Goal: Information Seeking & Learning: Understand process/instructions

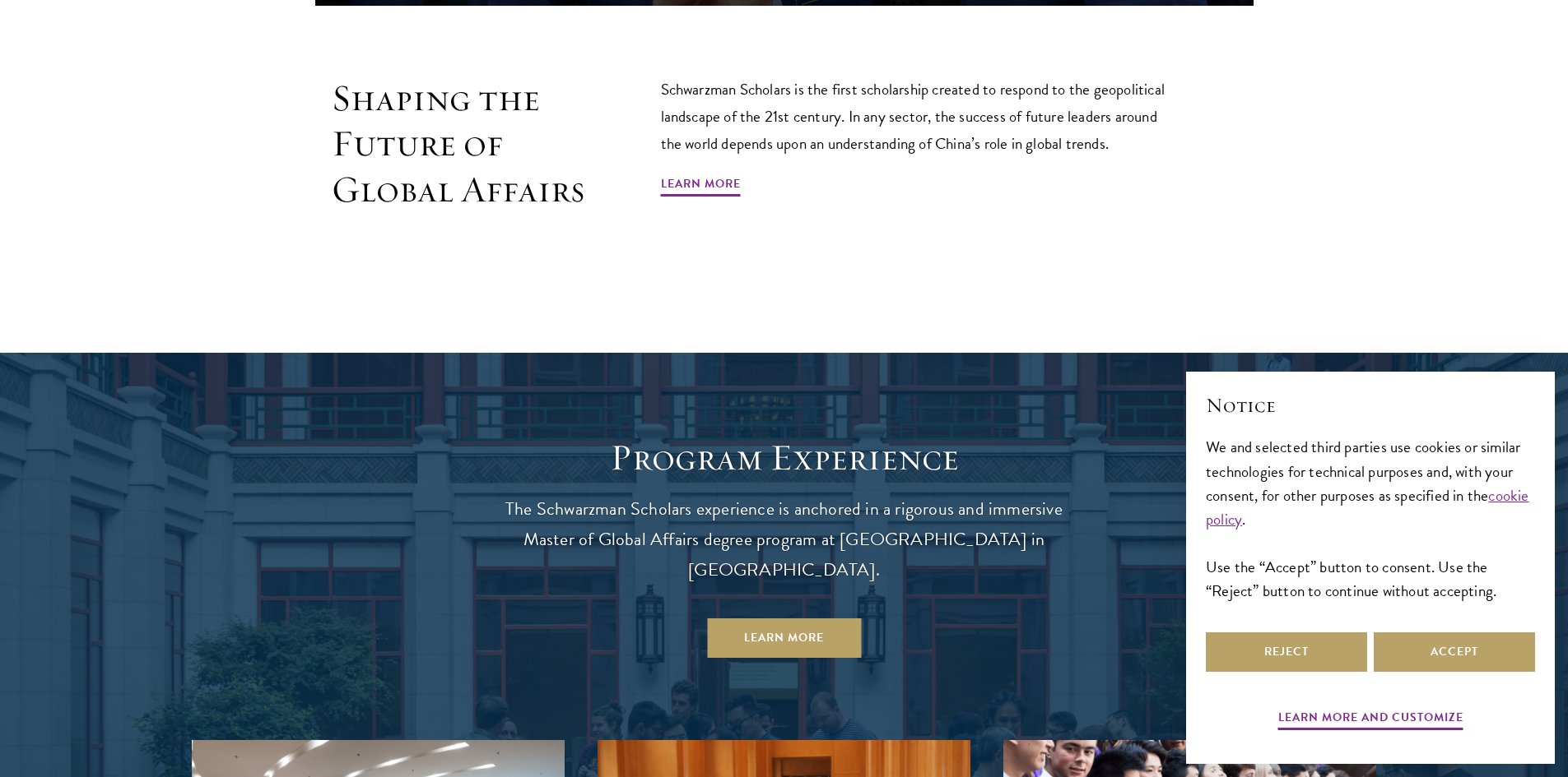
scroll to position [1481, 0]
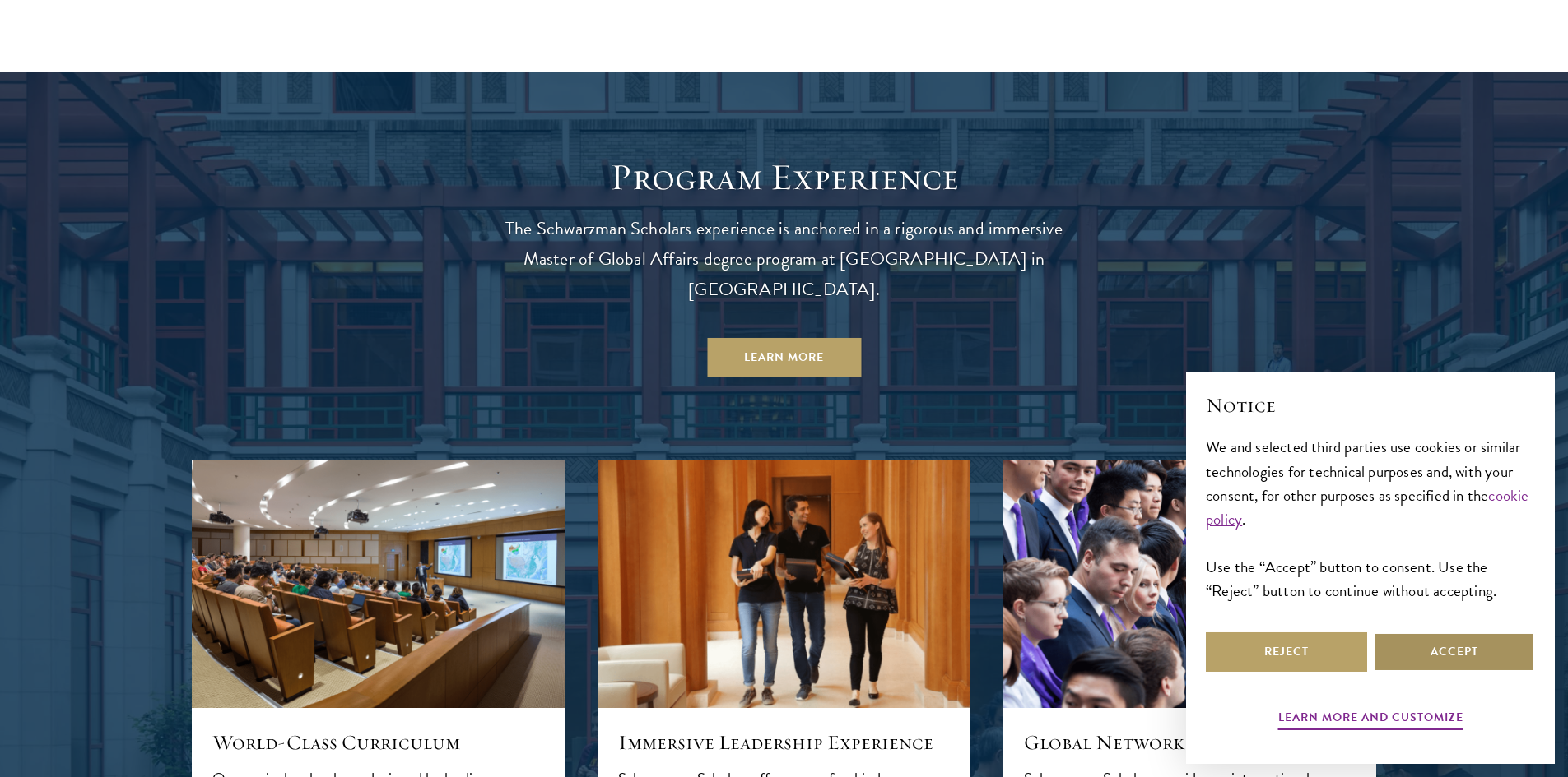
click at [1407, 650] on button "Accept" at bounding box center [1454, 653] width 161 height 40
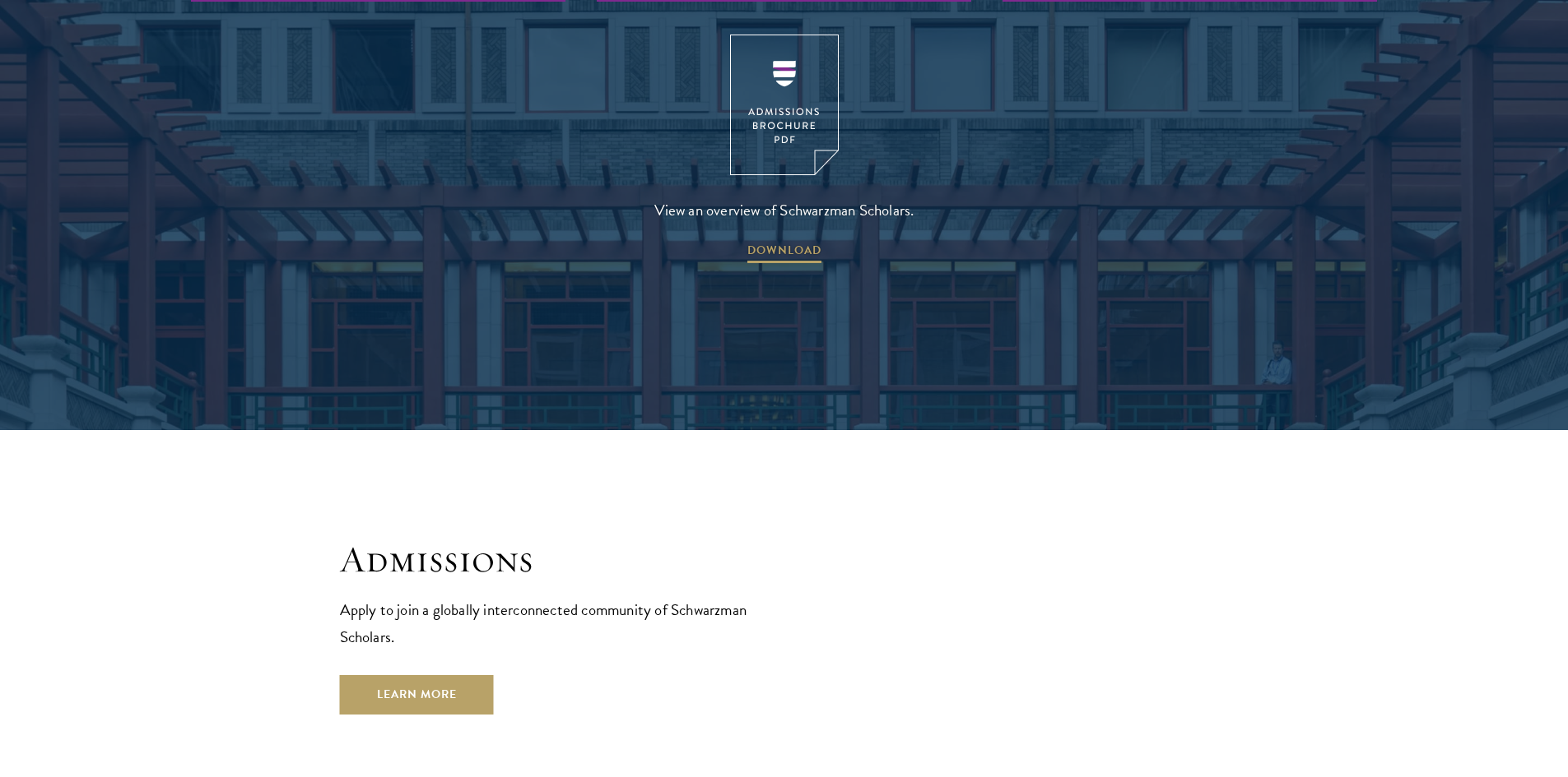
scroll to position [2880, 0]
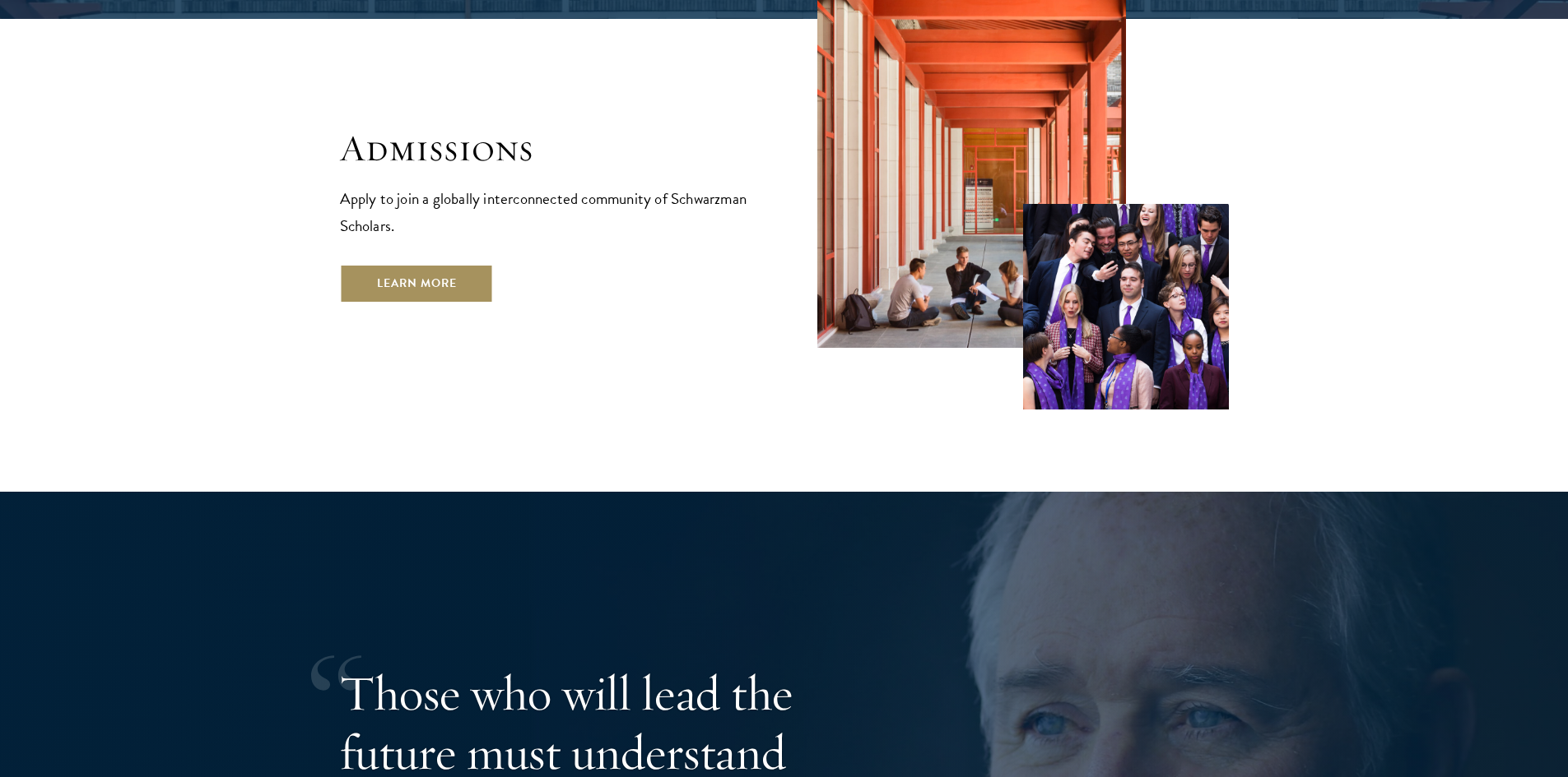
click at [449, 264] on link "Learn More" at bounding box center [417, 284] width 154 height 40
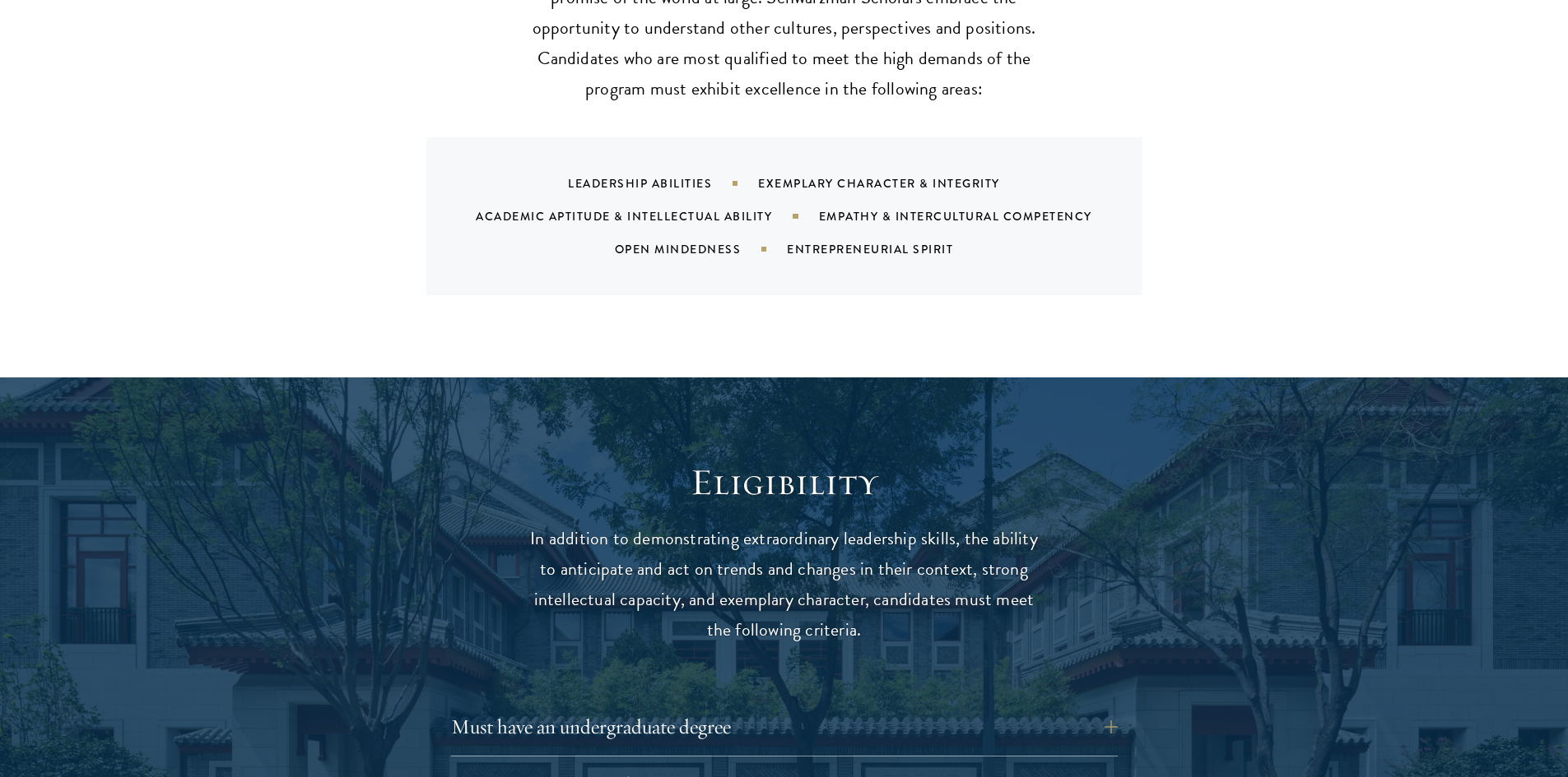
scroll to position [2139, 0]
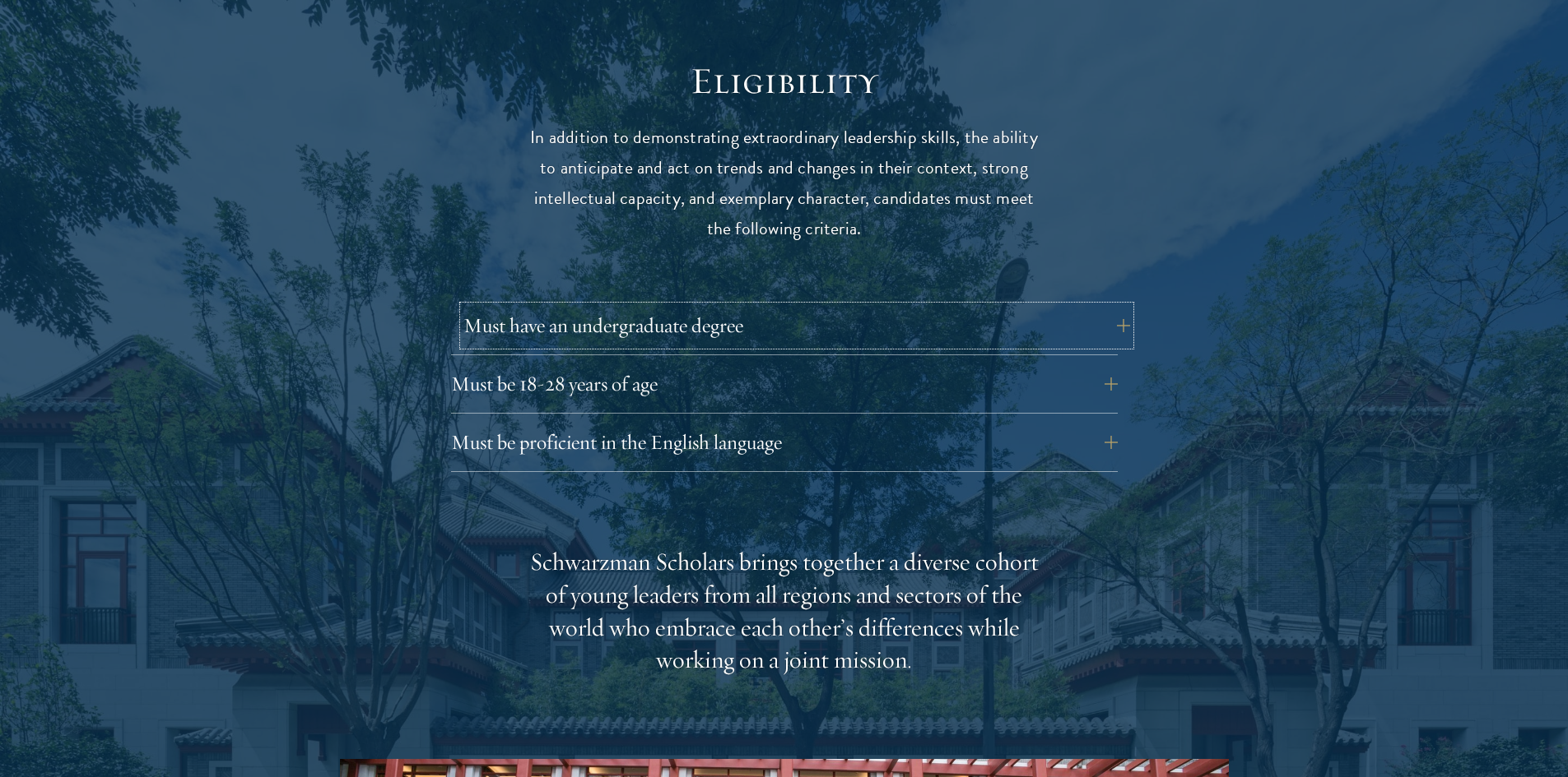
click at [761, 306] on button "Must have an undergraduate degree" at bounding box center [796, 326] width 666 height 40
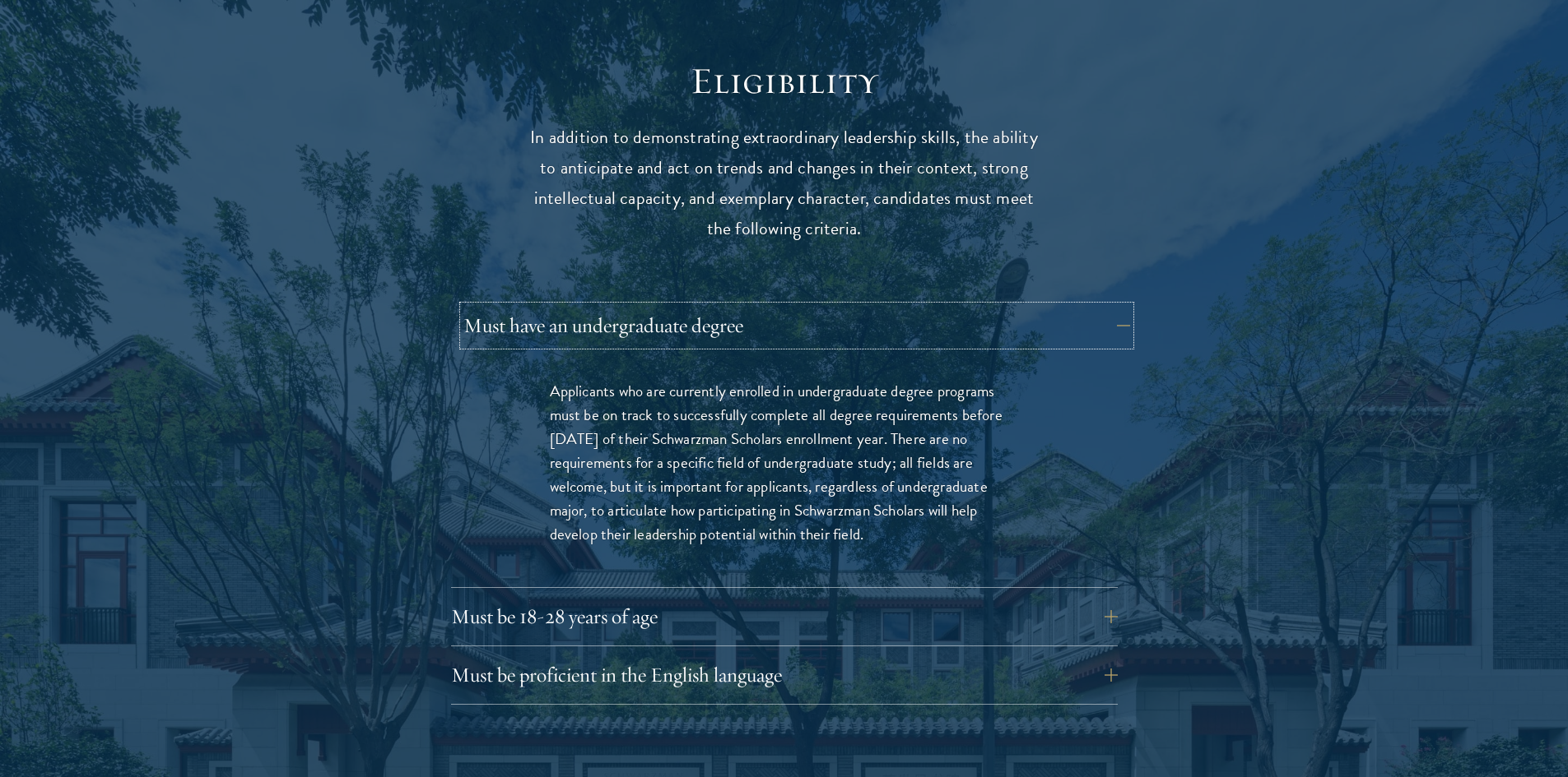
click at [761, 306] on button "Must have an undergraduate degree" at bounding box center [796, 326] width 666 height 40
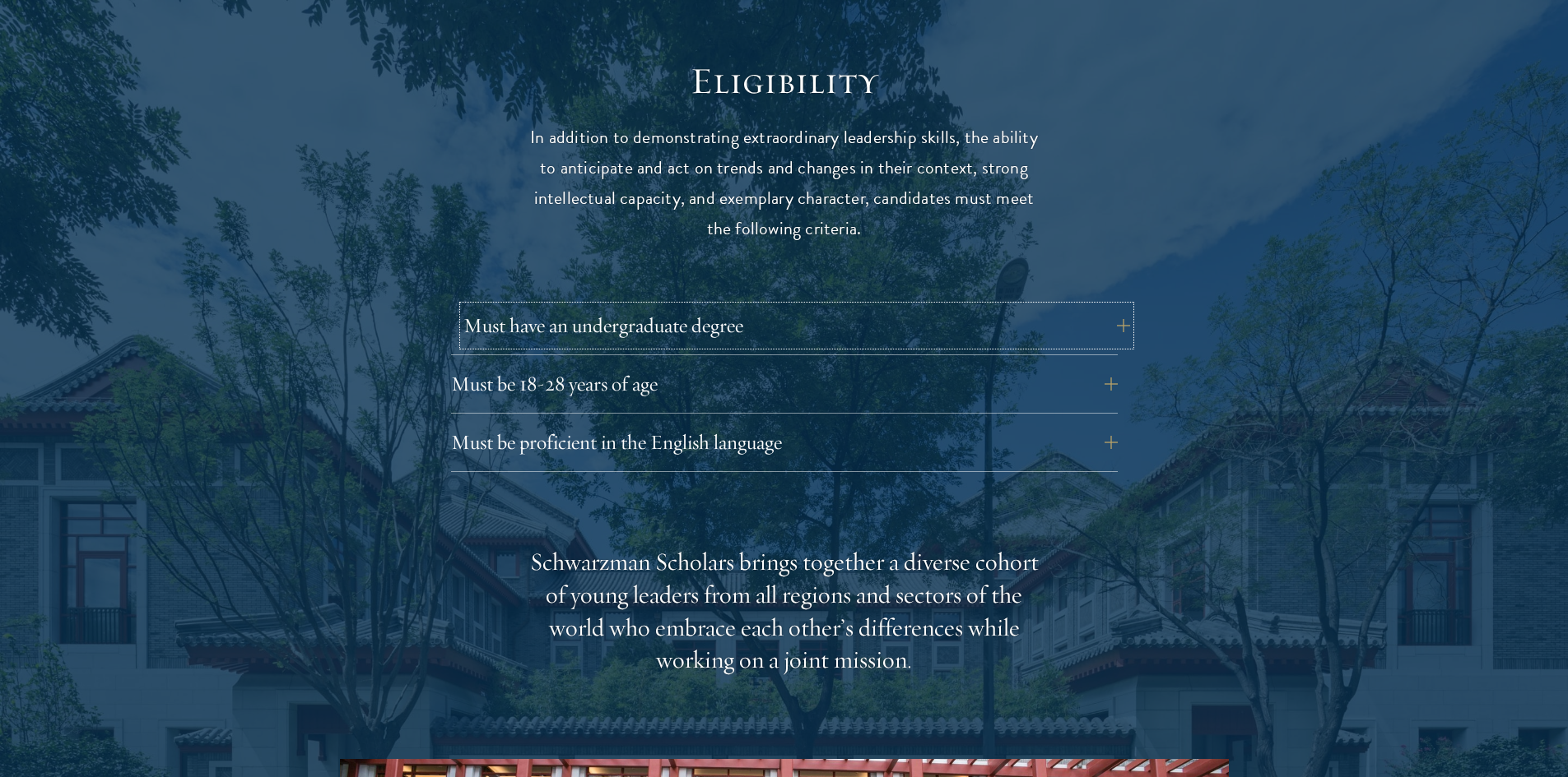
click at [761, 306] on button "Must have an undergraduate degree" at bounding box center [796, 326] width 666 height 40
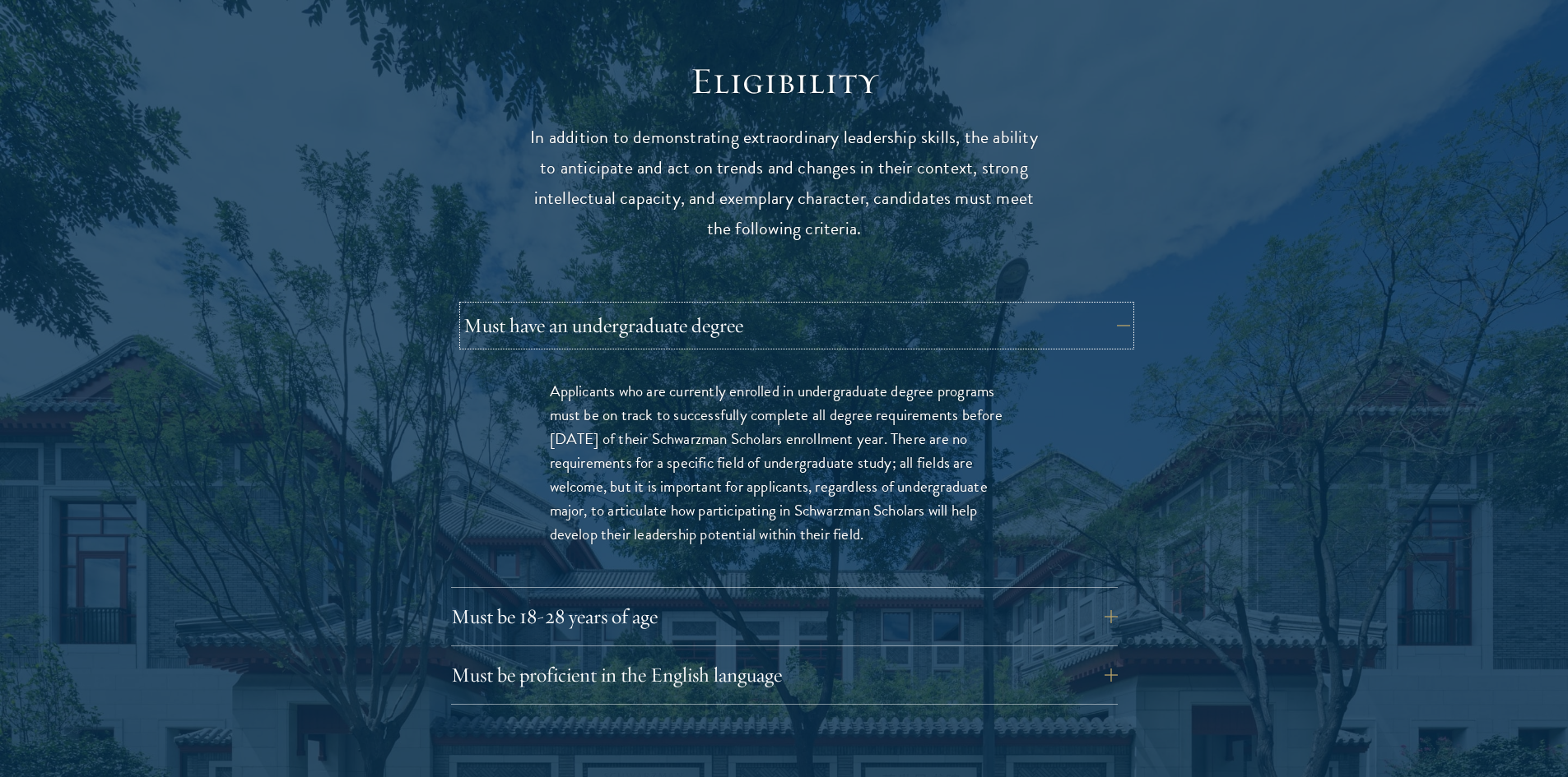
click at [761, 306] on button "Must have an undergraduate degree" at bounding box center [796, 326] width 666 height 40
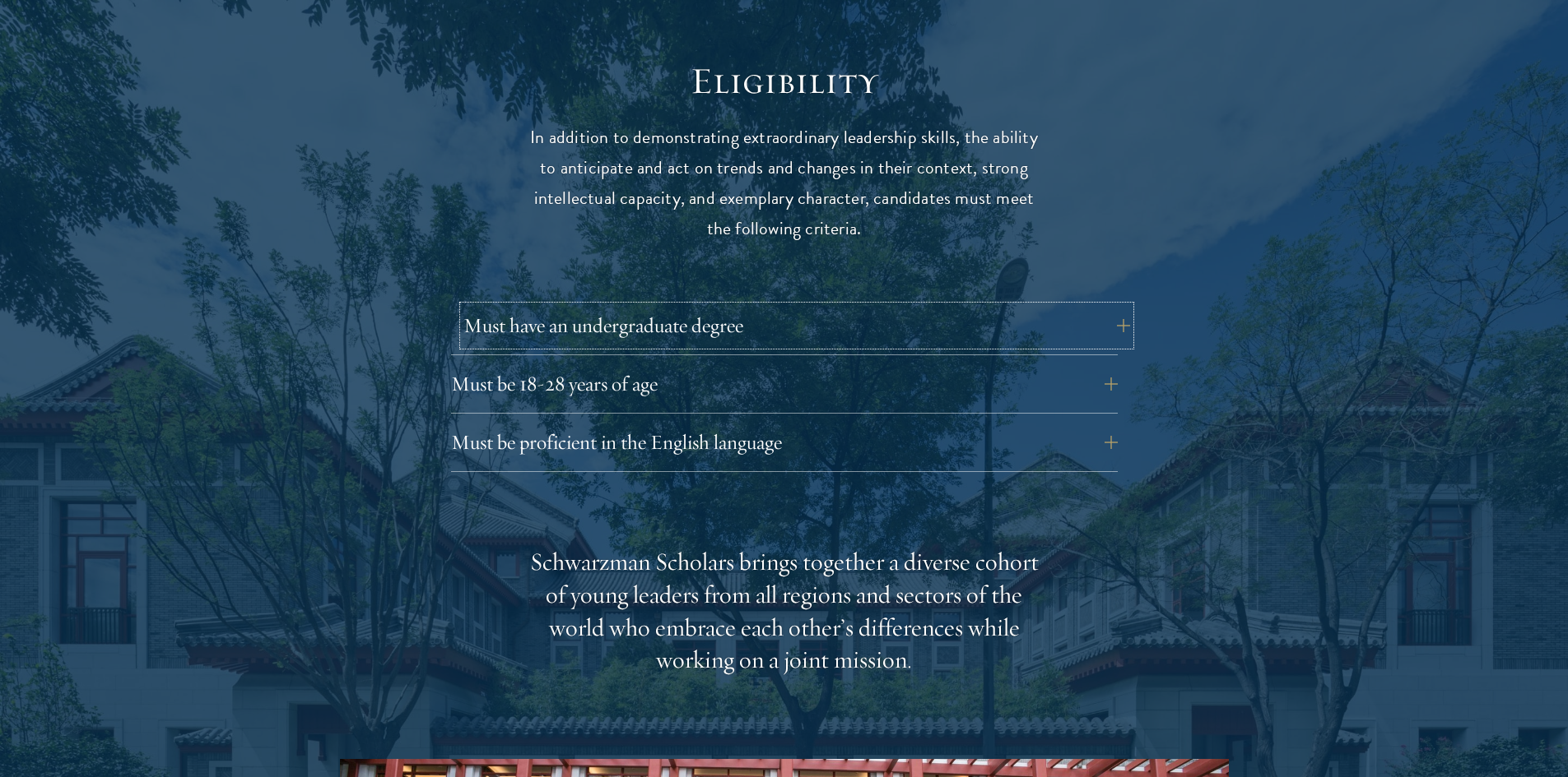
click at [761, 306] on button "Must have an undergraduate degree" at bounding box center [796, 326] width 666 height 40
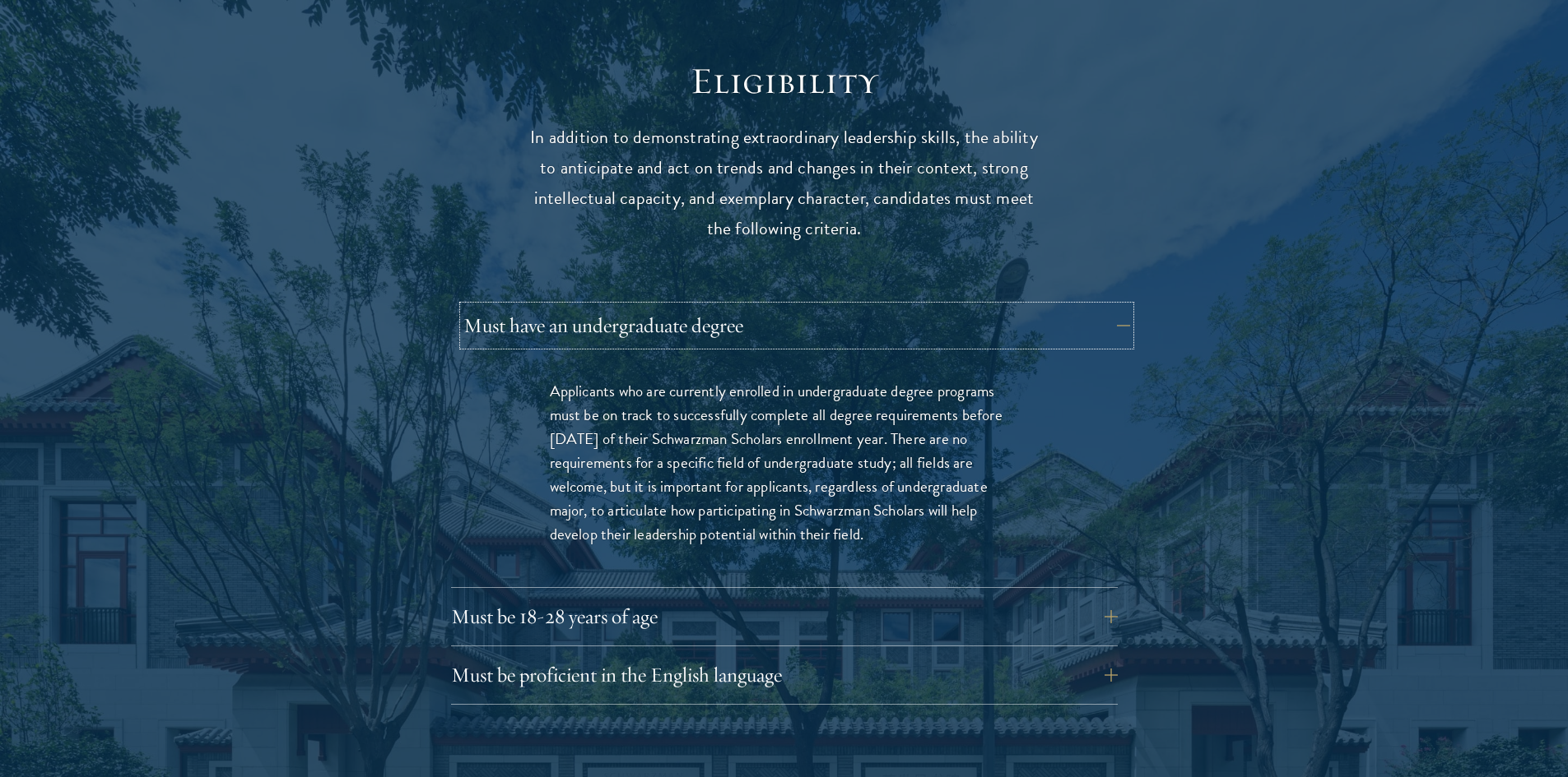
click at [761, 306] on button "Must have an undergraduate degree" at bounding box center [796, 326] width 666 height 40
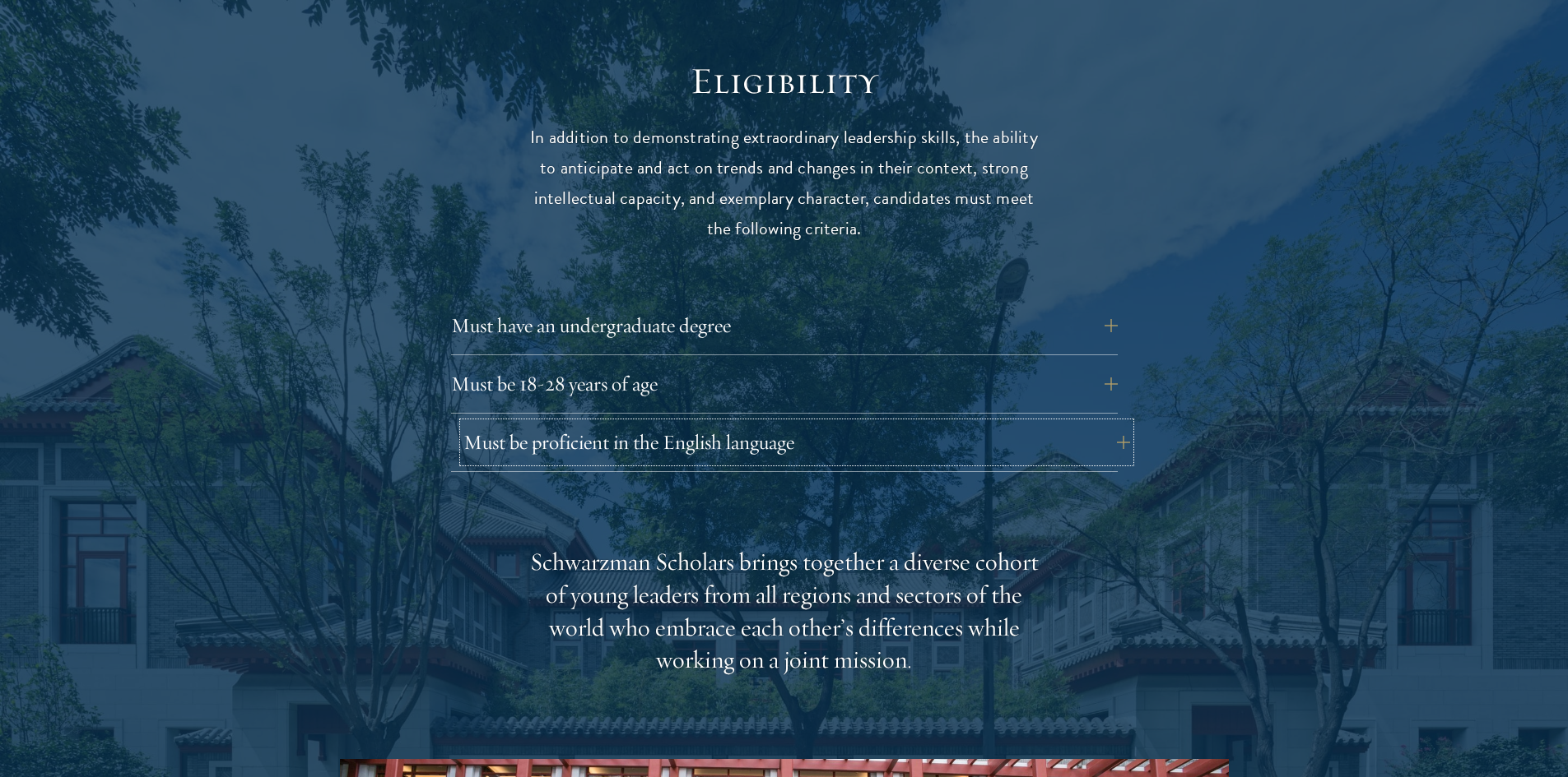
click at [761, 423] on button "Must be proficient in the English language" at bounding box center [796, 443] width 666 height 40
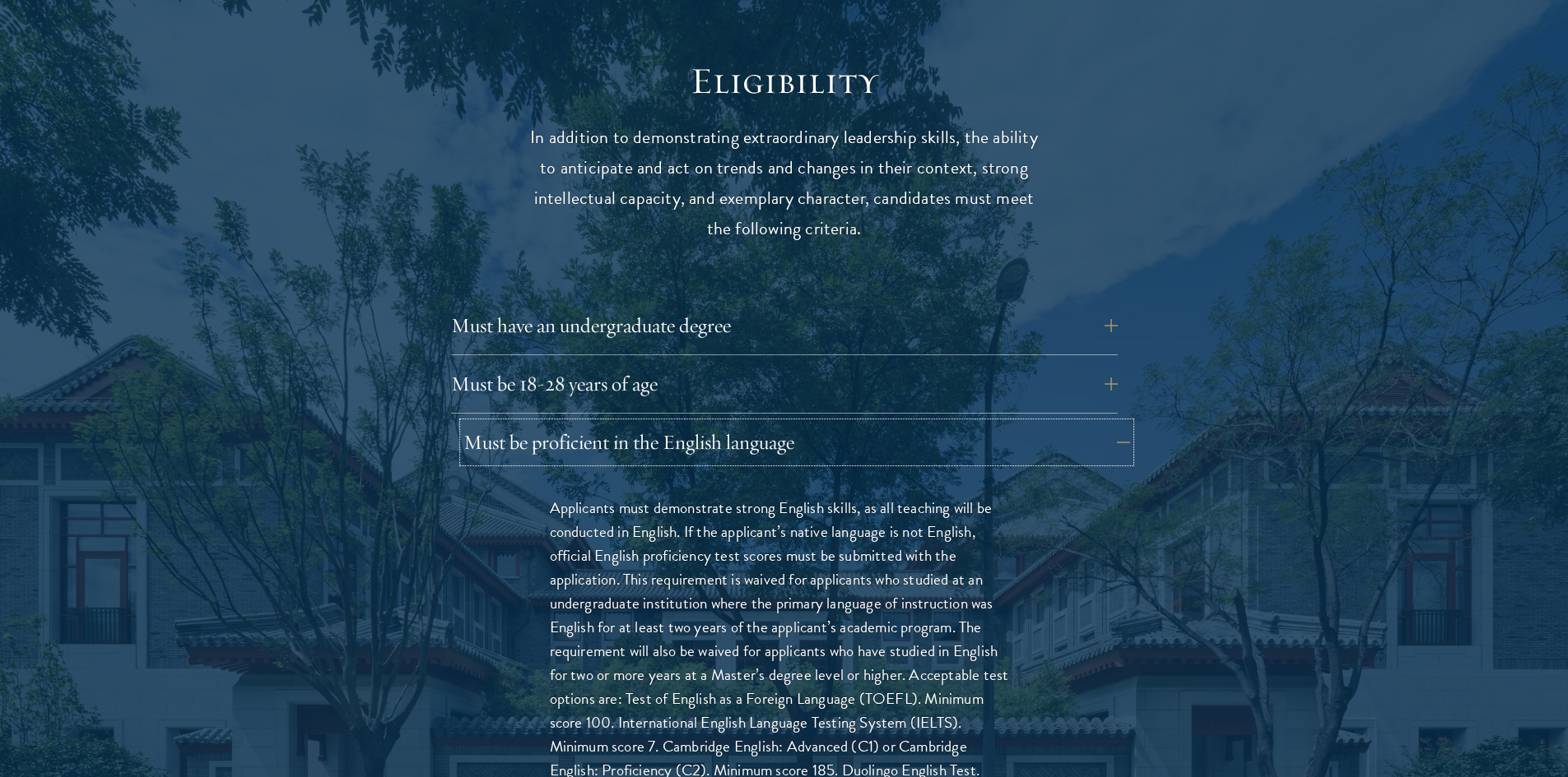
click at [761, 423] on button "Must be proficient in the English language" at bounding box center [796, 443] width 666 height 40
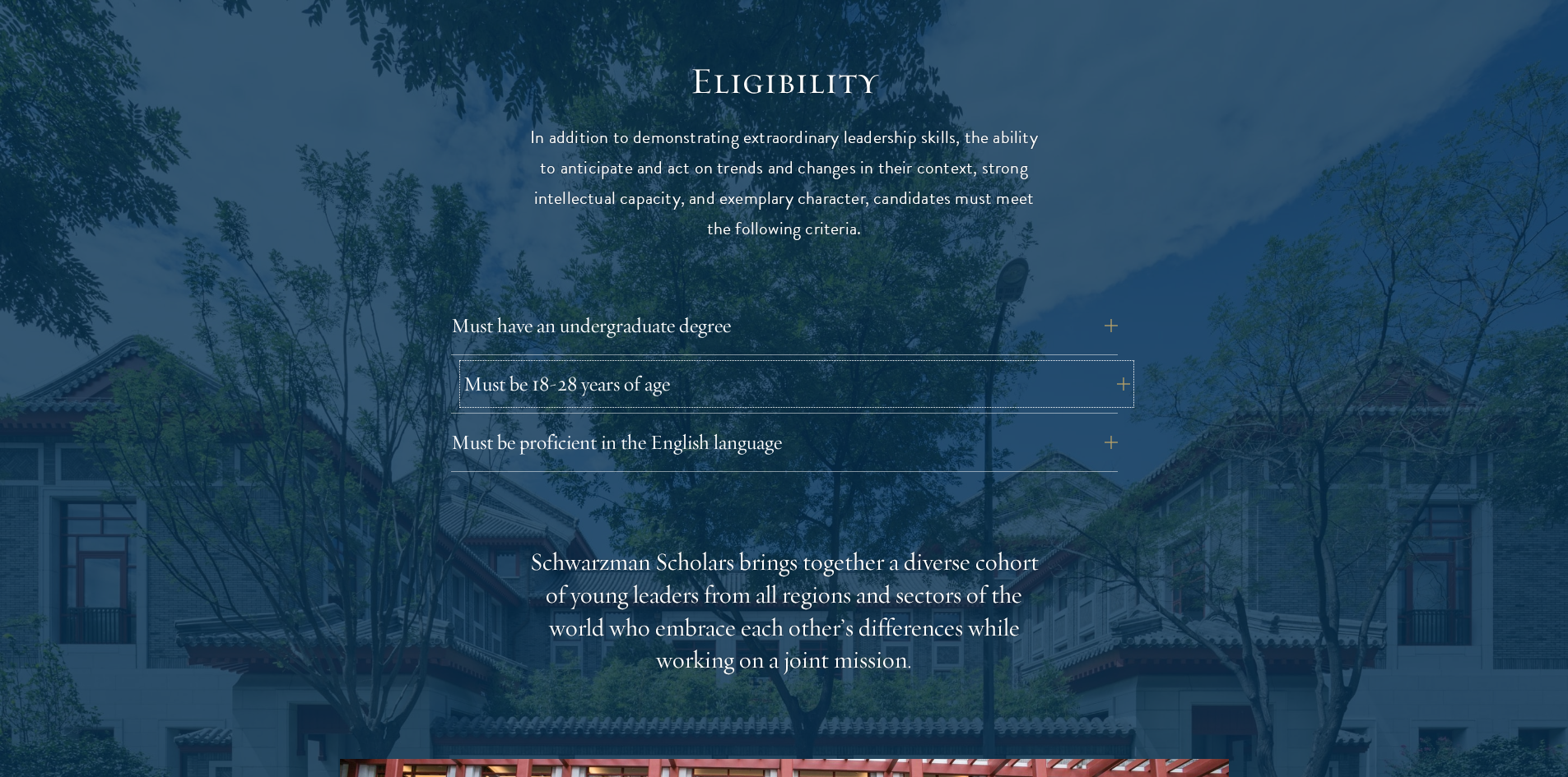
click at [761, 365] on button "Must be 18-28 years of age" at bounding box center [796, 385] width 666 height 40
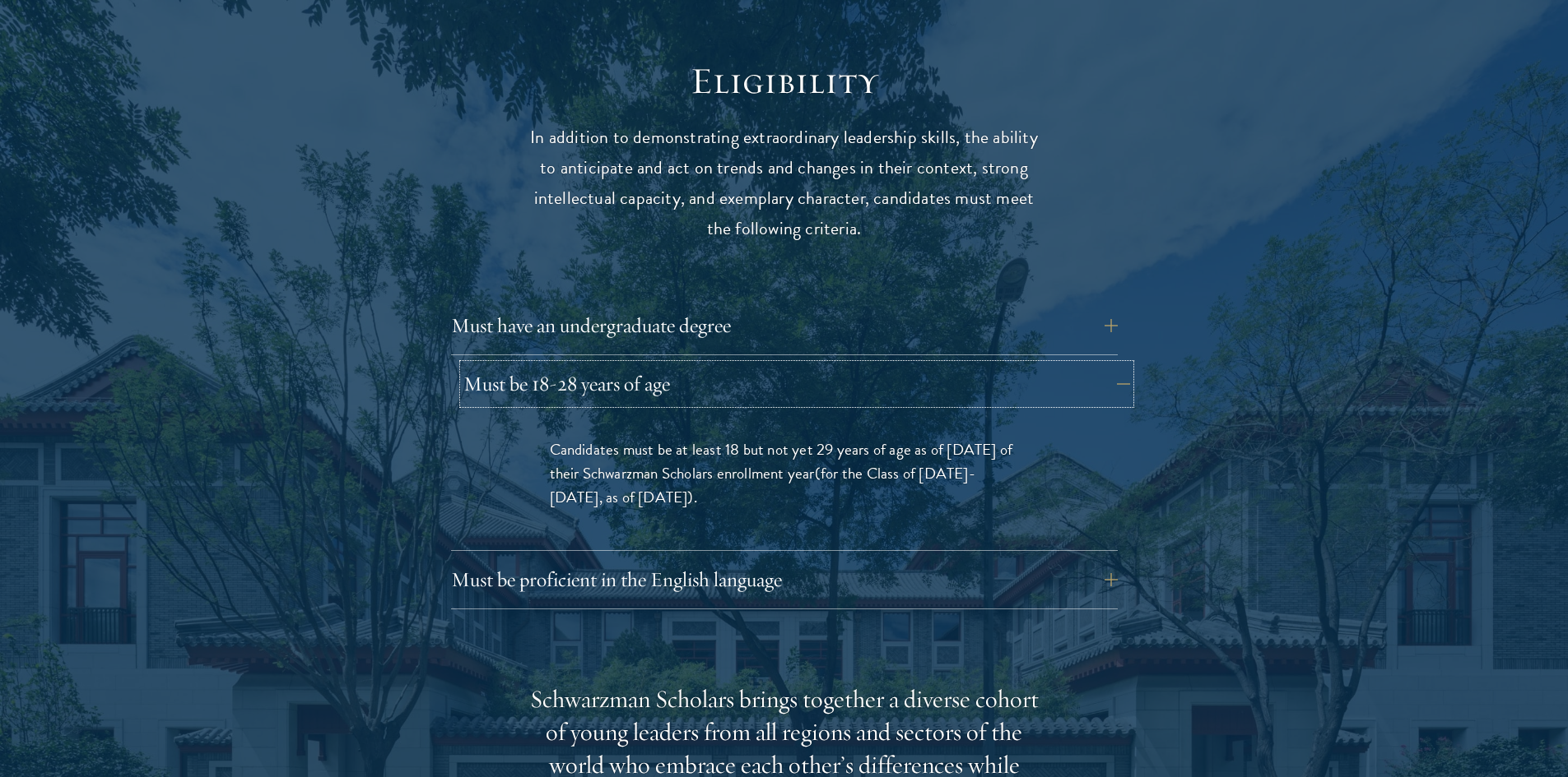
click at [761, 365] on button "Must be 18-28 years of age" at bounding box center [796, 385] width 666 height 40
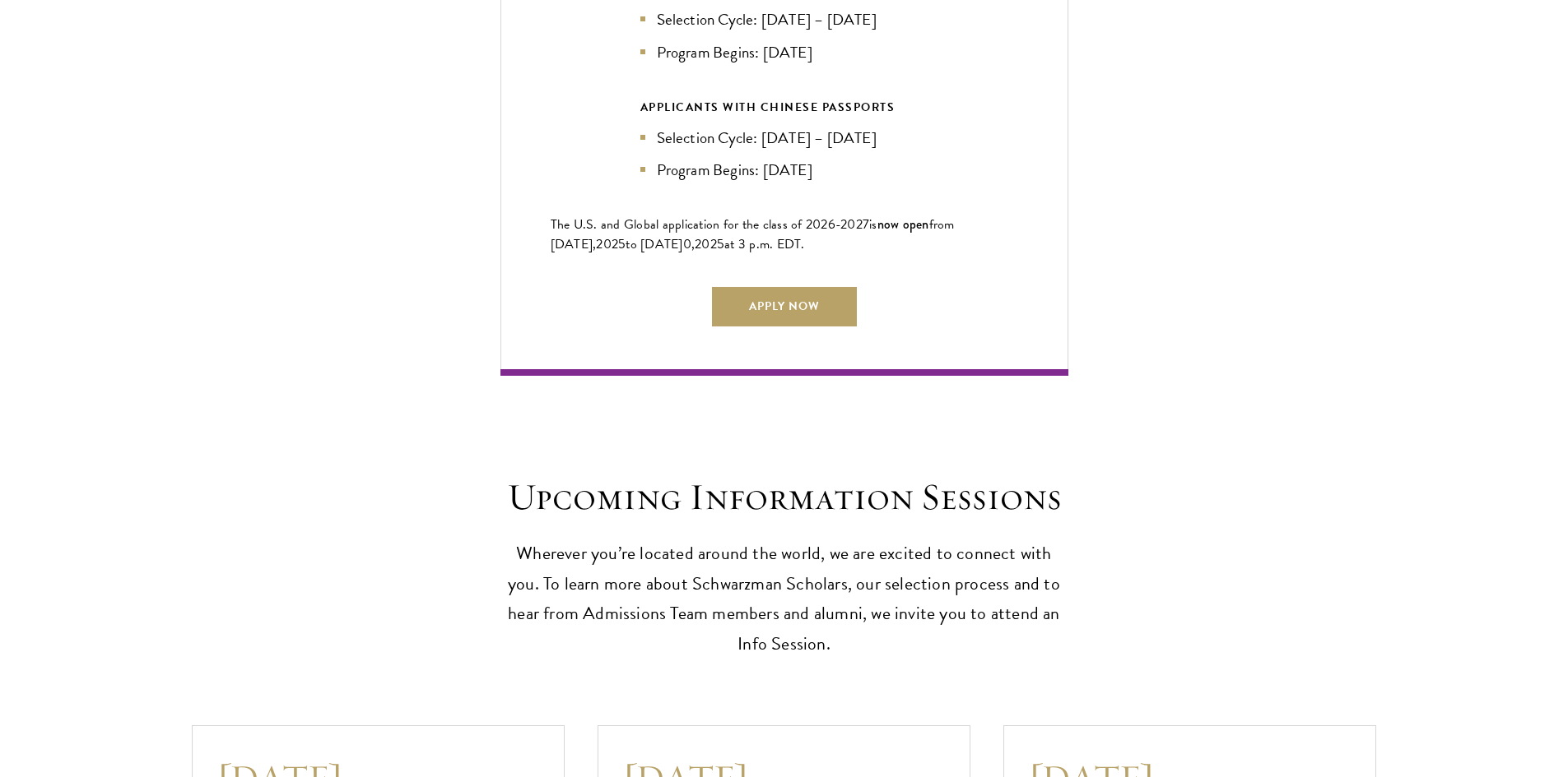
scroll to position [3948, 0]
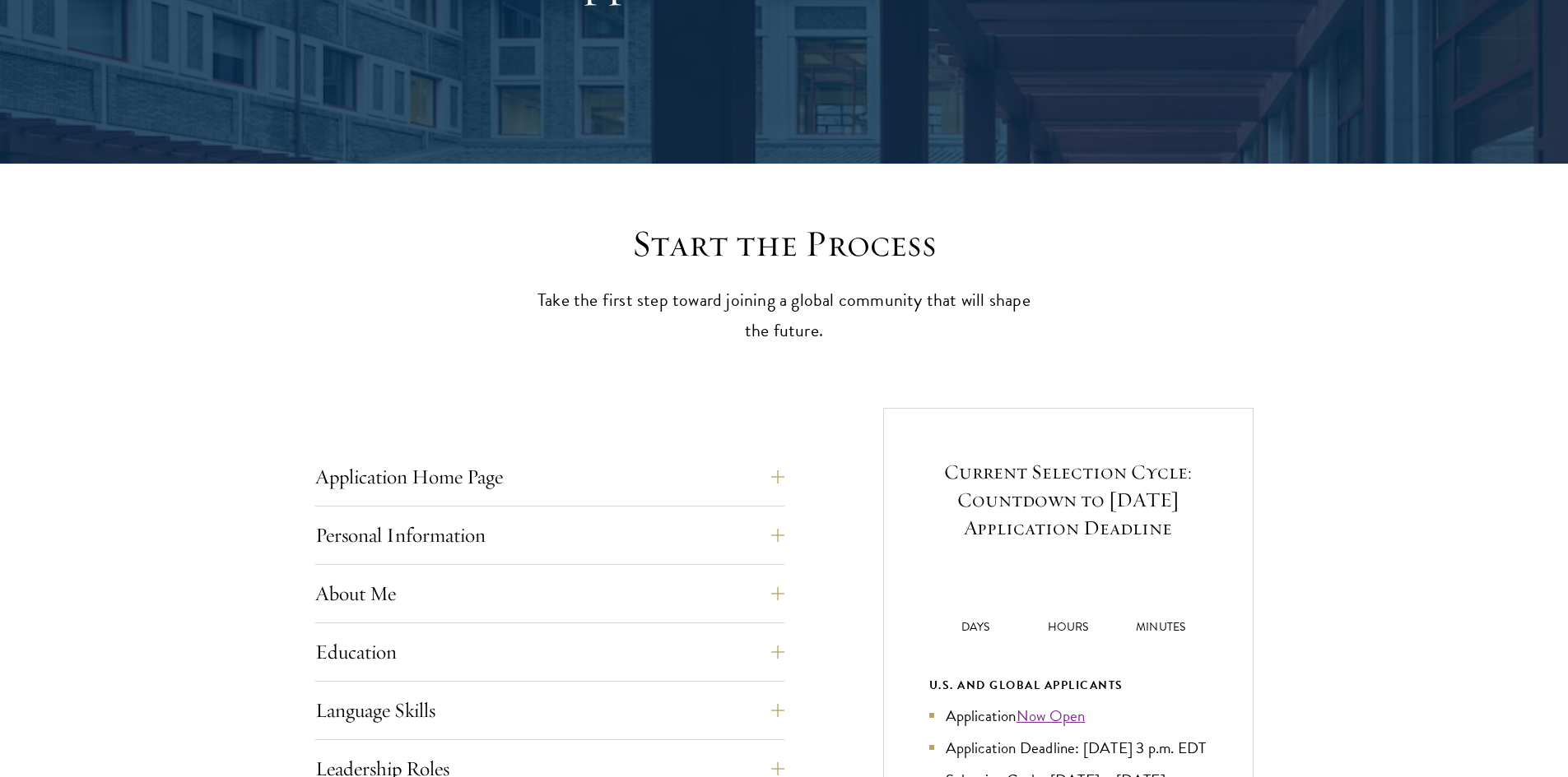
scroll to position [576, 0]
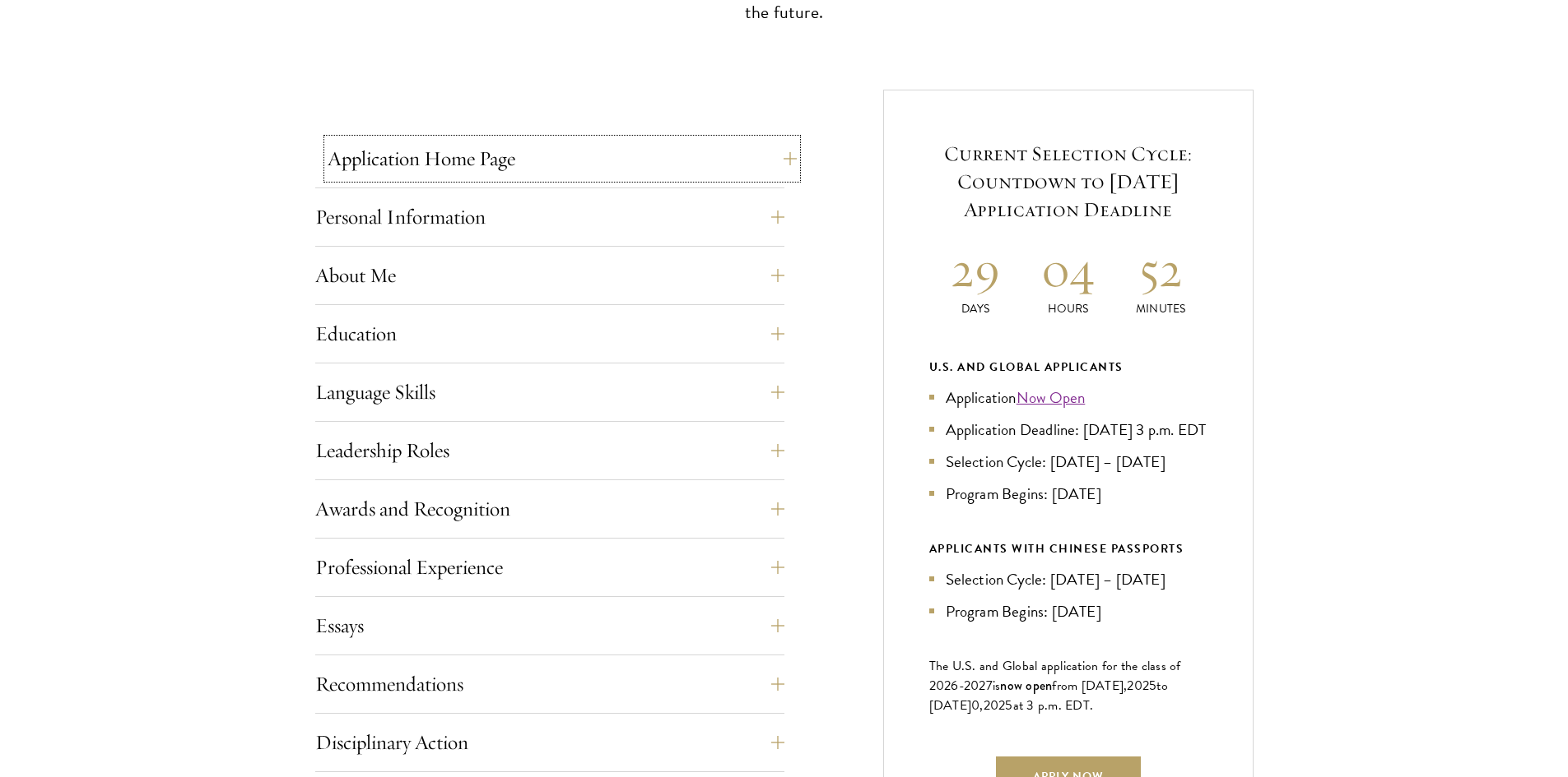
click at [596, 143] on button "Application Home Page" at bounding box center [562, 159] width 469 height 40
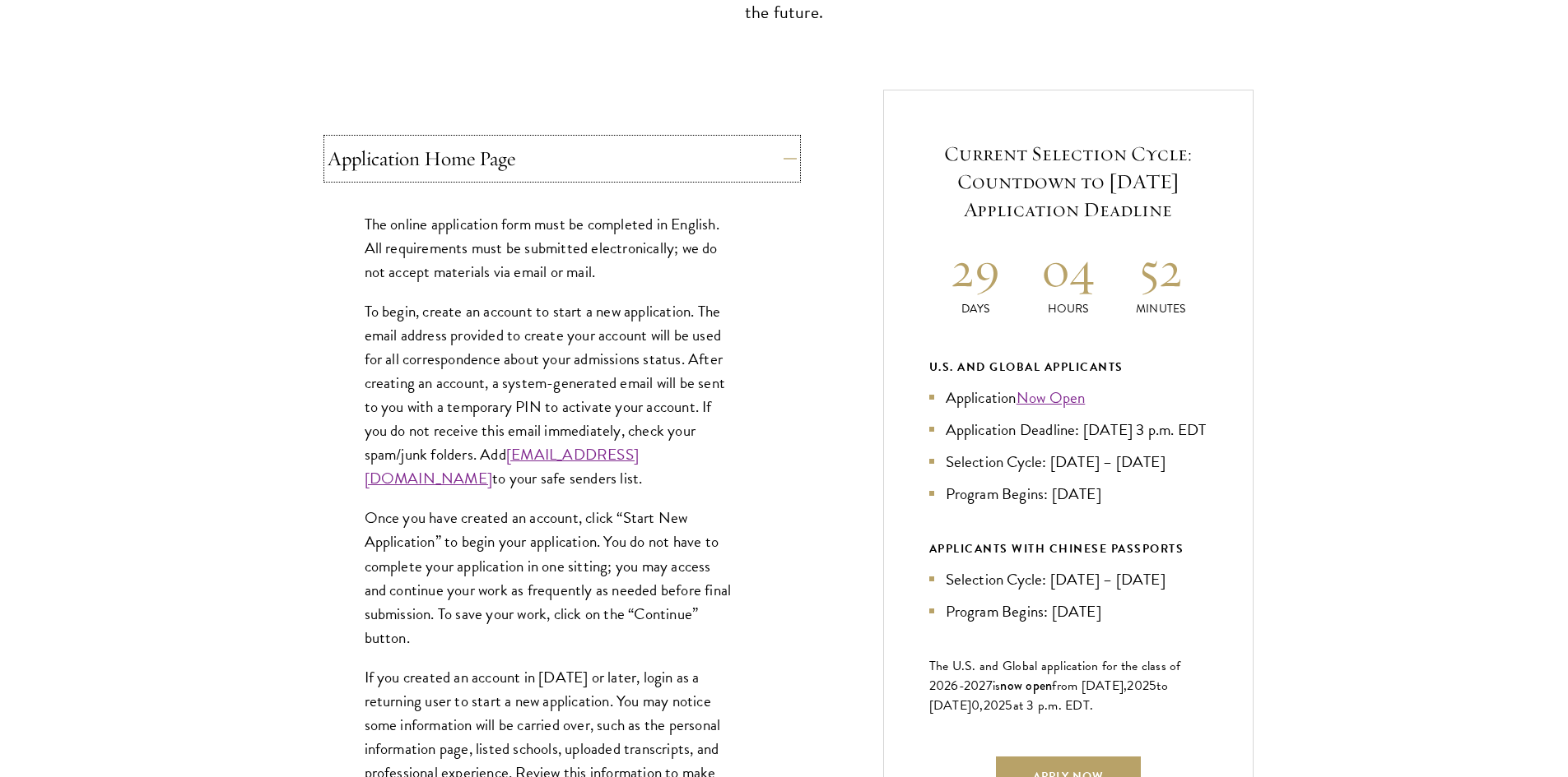
click at [596, 143] on button "Application Home Page" at bounding box center [562, 159] width 469 height 40
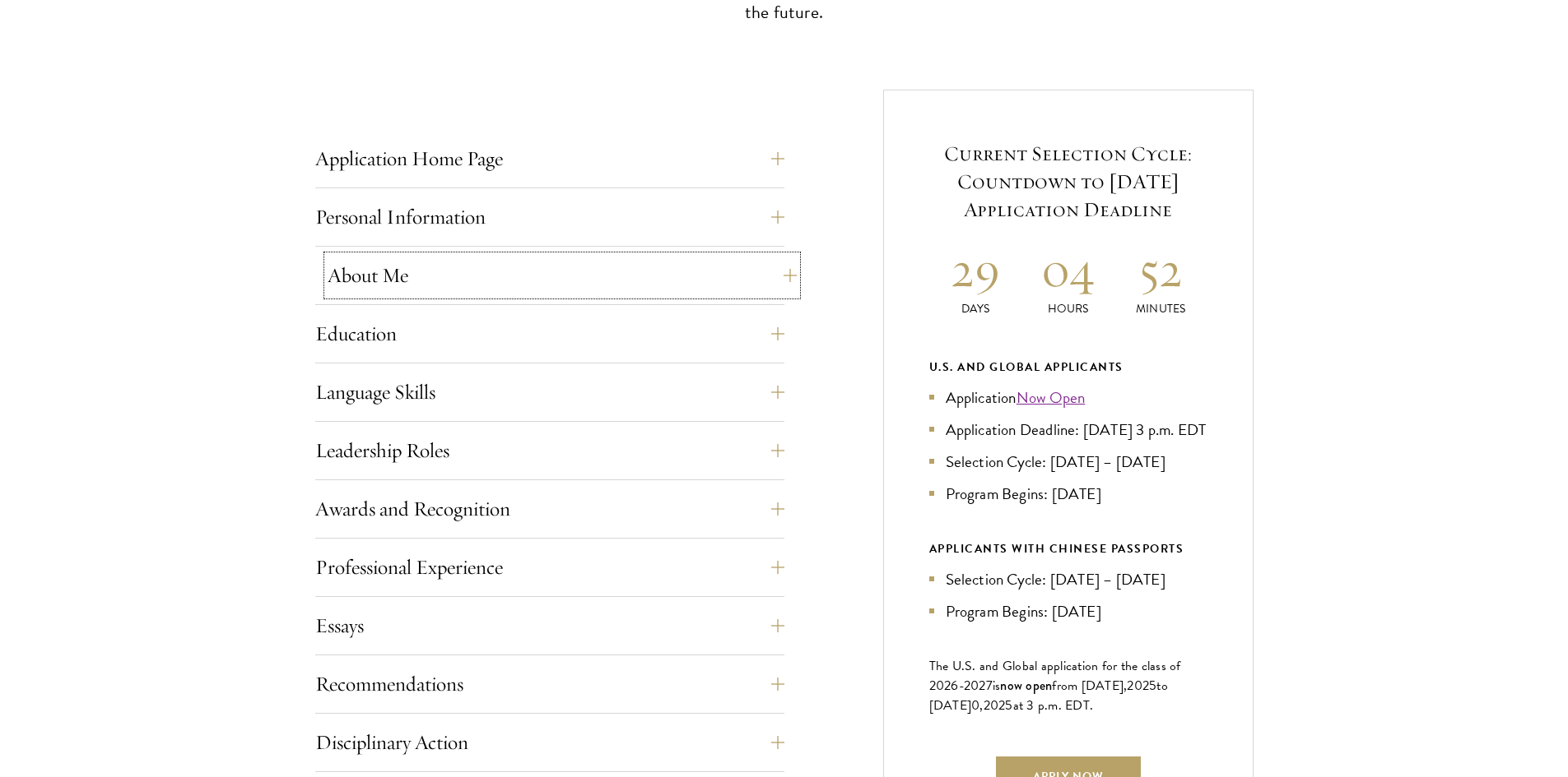
click at [599, 265] on button "About Me" at bounding box center [562, 276] width 469 height 40
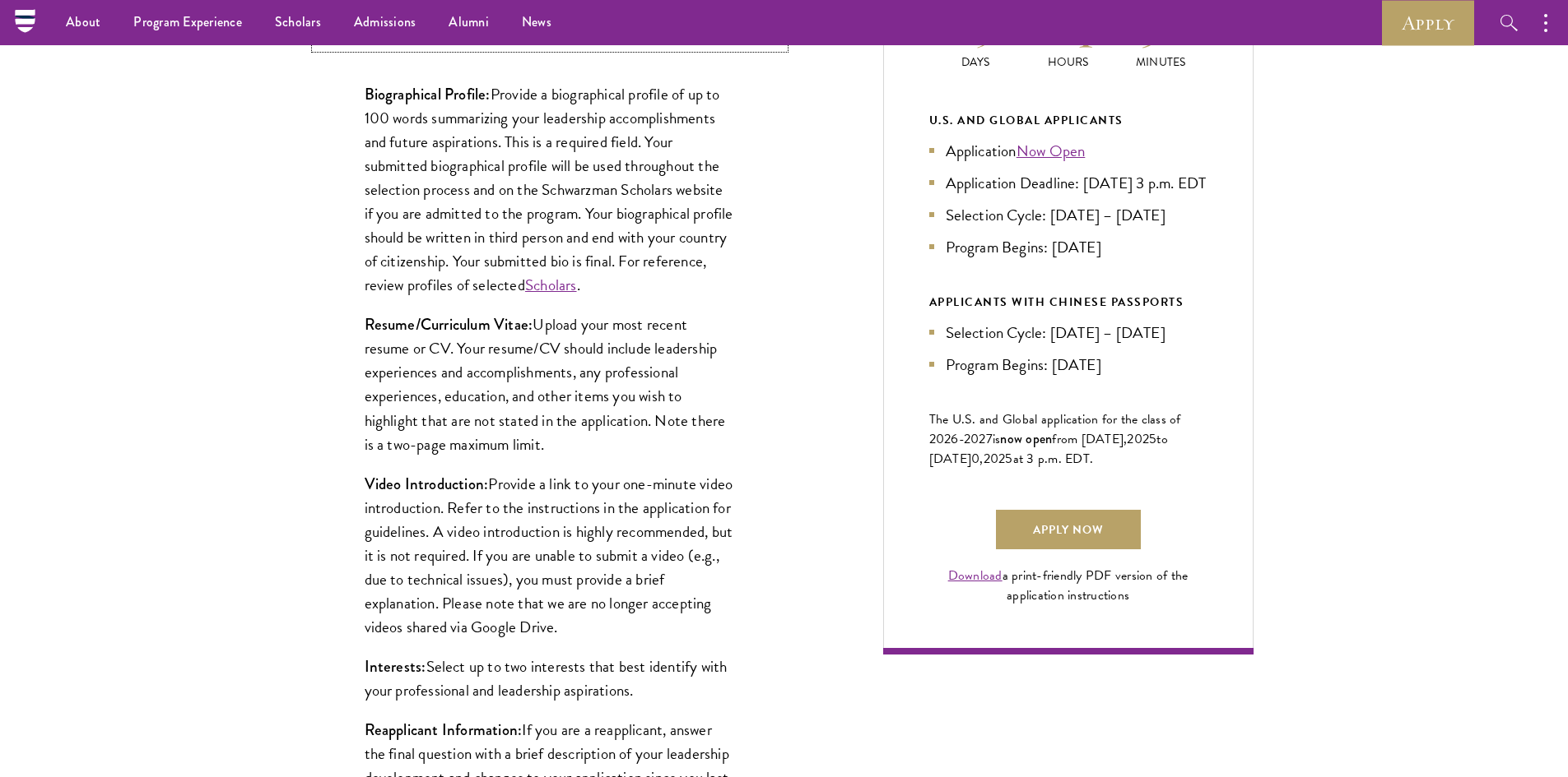
scroll to position [740, 0]
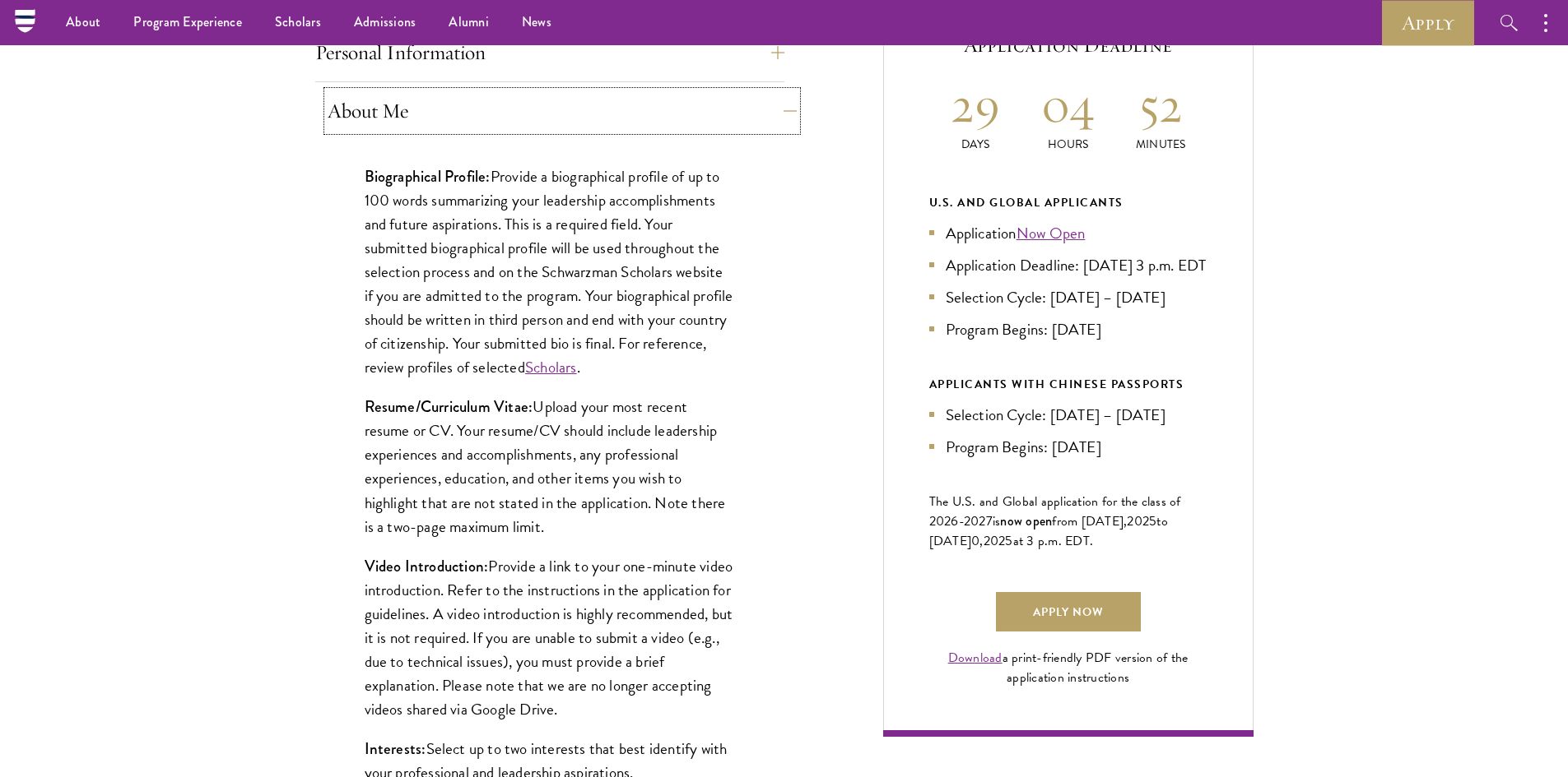
click at [563, 95] on button "About Me" at bounding box center [562, 111] width 469 height 40
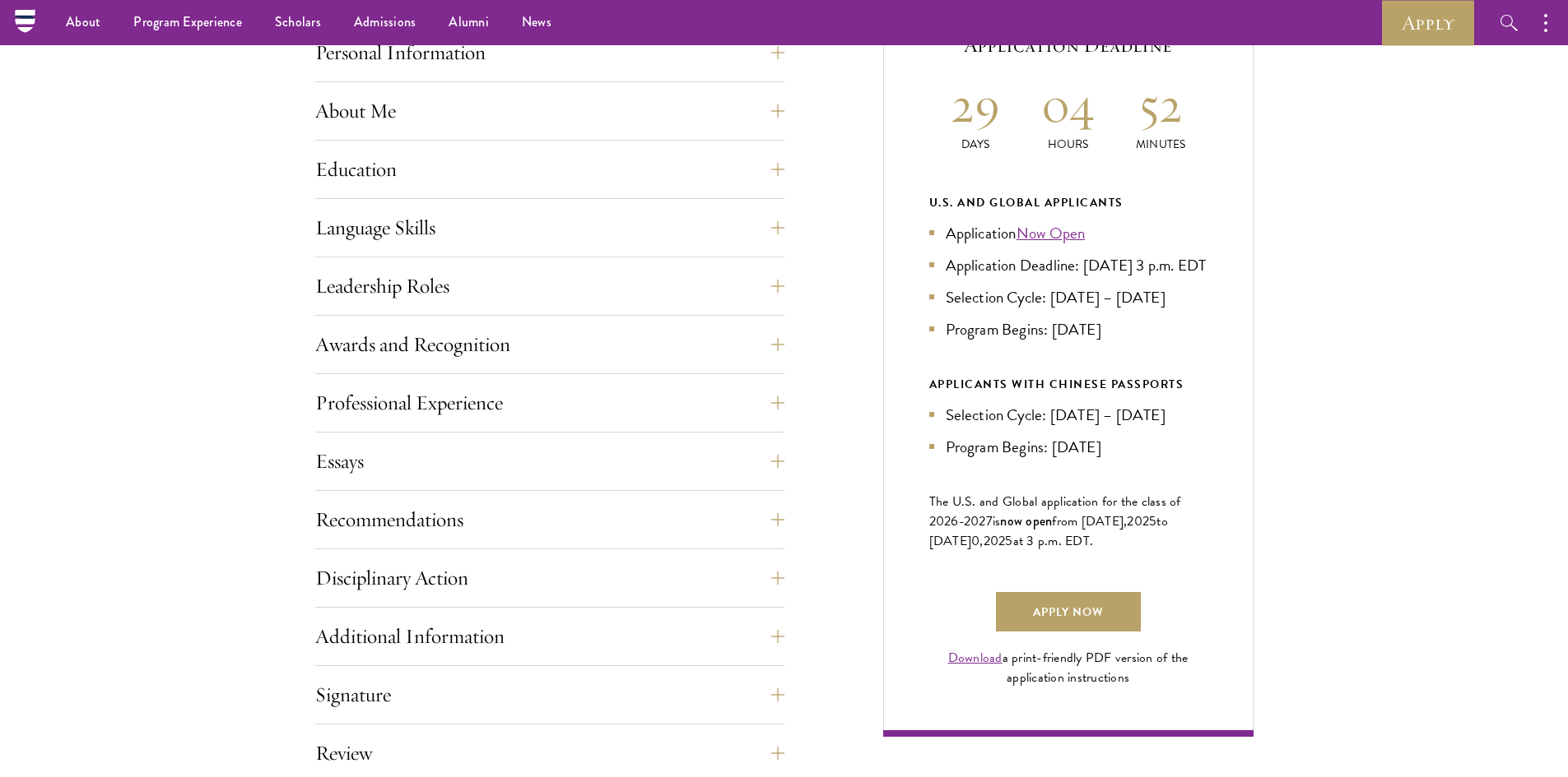
click at [566, 73] on div "Personal Information This section requests applicant biographical and contact i…" at bounding box center [550, 58] width 469 height 49
click at [570, 65] on button "Personal Information" at bounding box center [562, 53] width 469 height 40
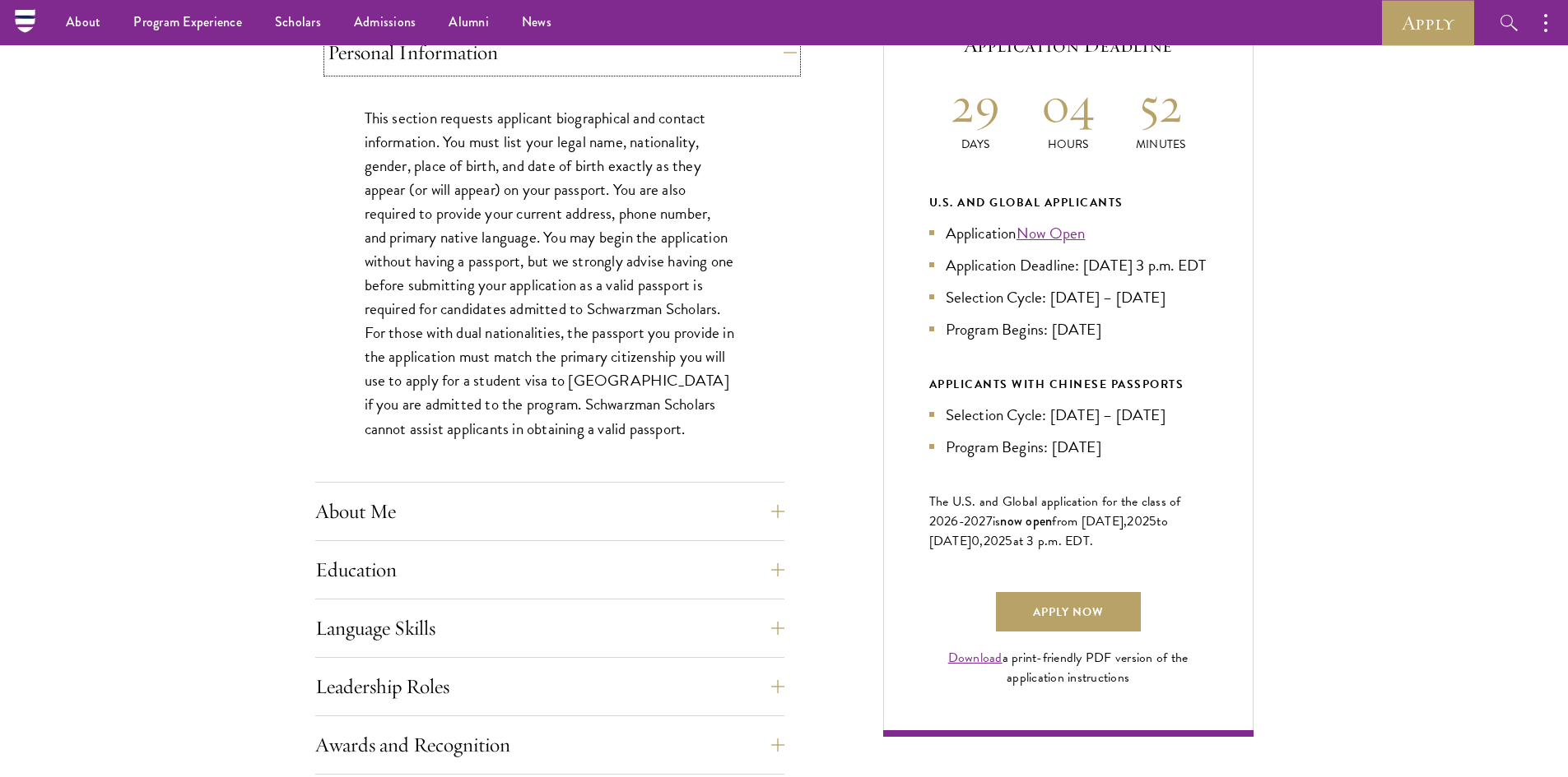
click at [570, 65] on button "Personal Information" at bounding box center [562, 53] width 469 height 40
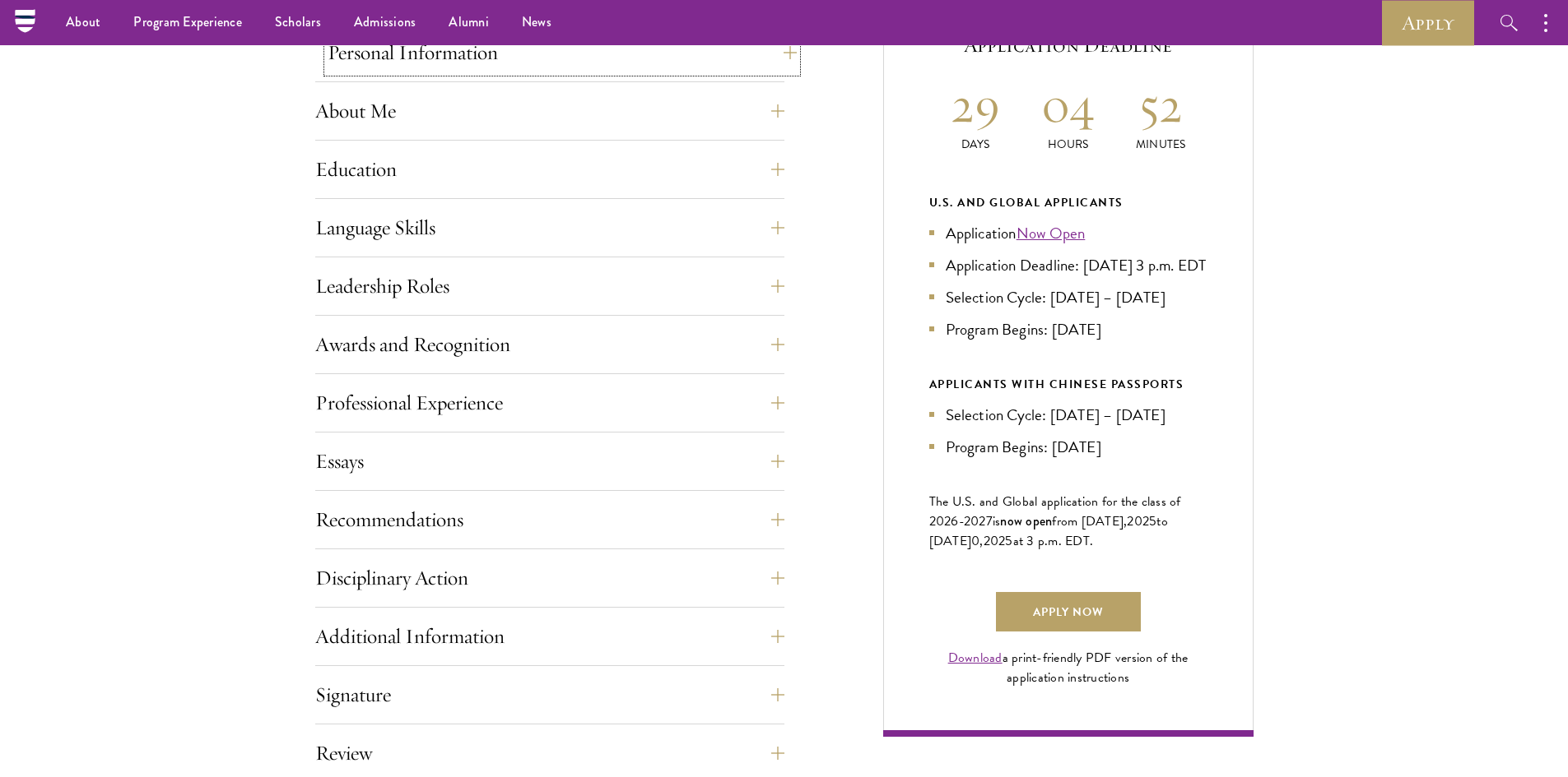
click at [570, 65] on button "Personal Information" at bounding box center [562, 53] width 469 height 40
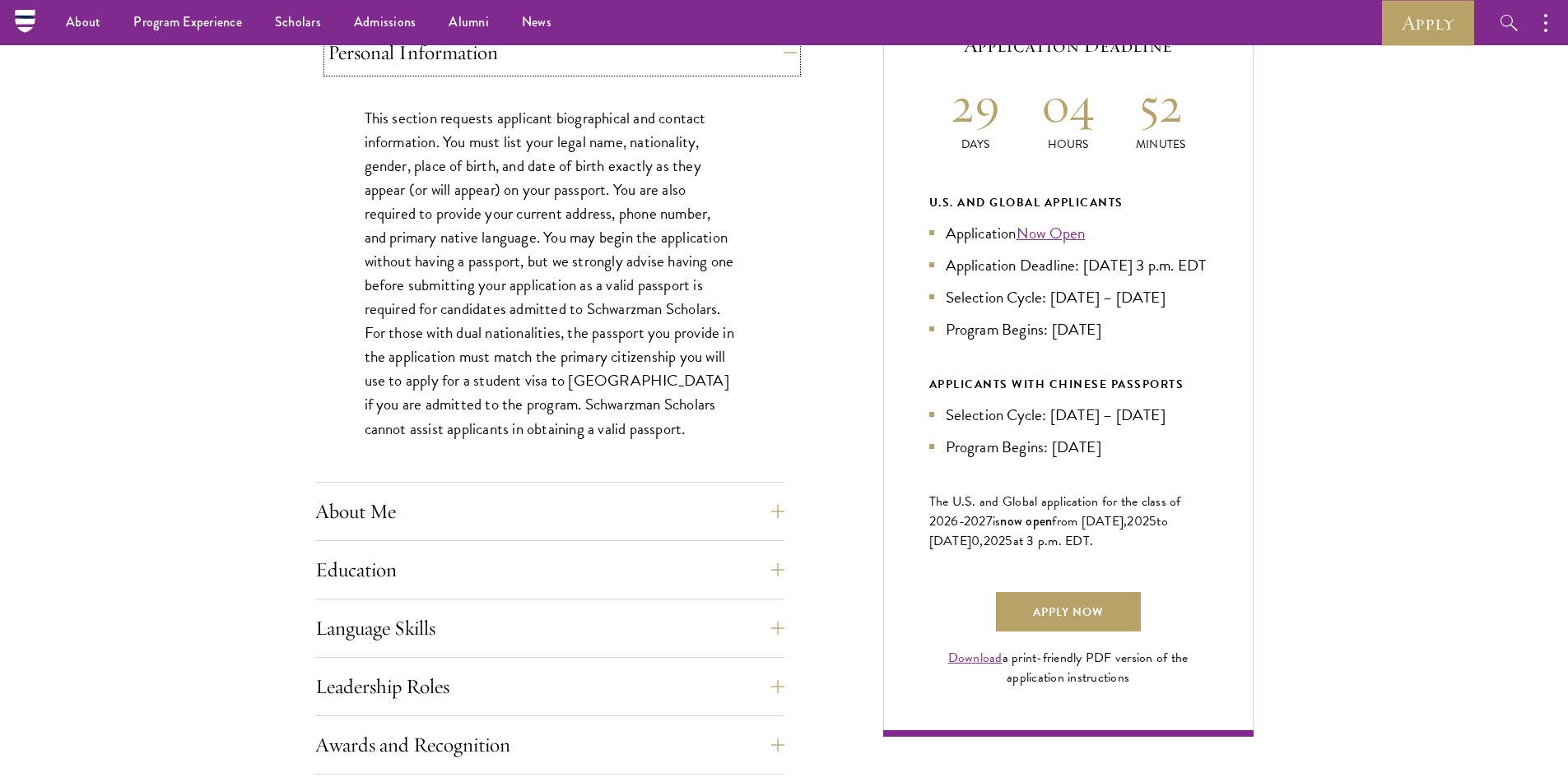
click at [570, 65] on button "Personal Information" at bounding box center [562, 53] width 469 height 40
